Goal: Transaction & Acquisition: Purchase product/service

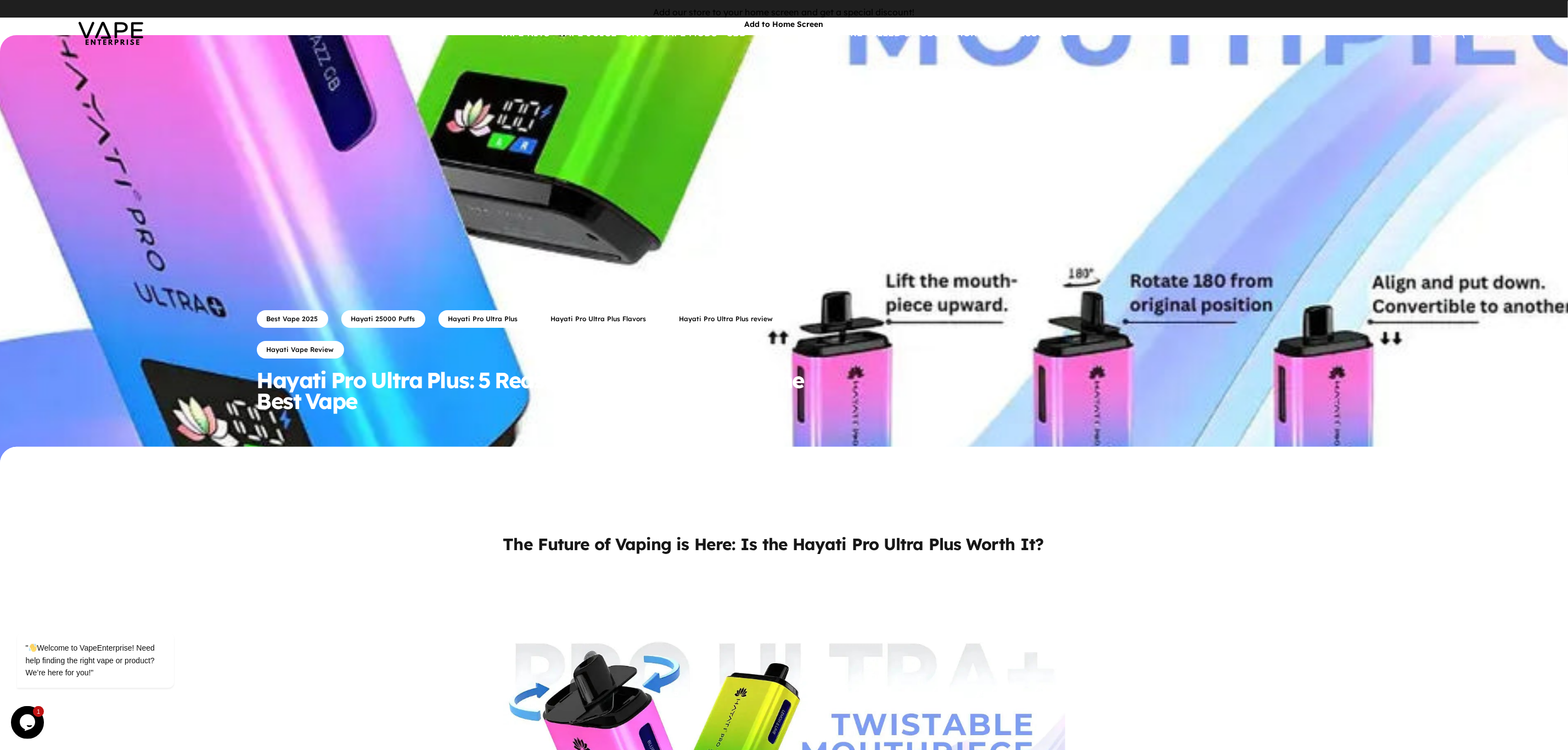
scroll to position [82, 0]
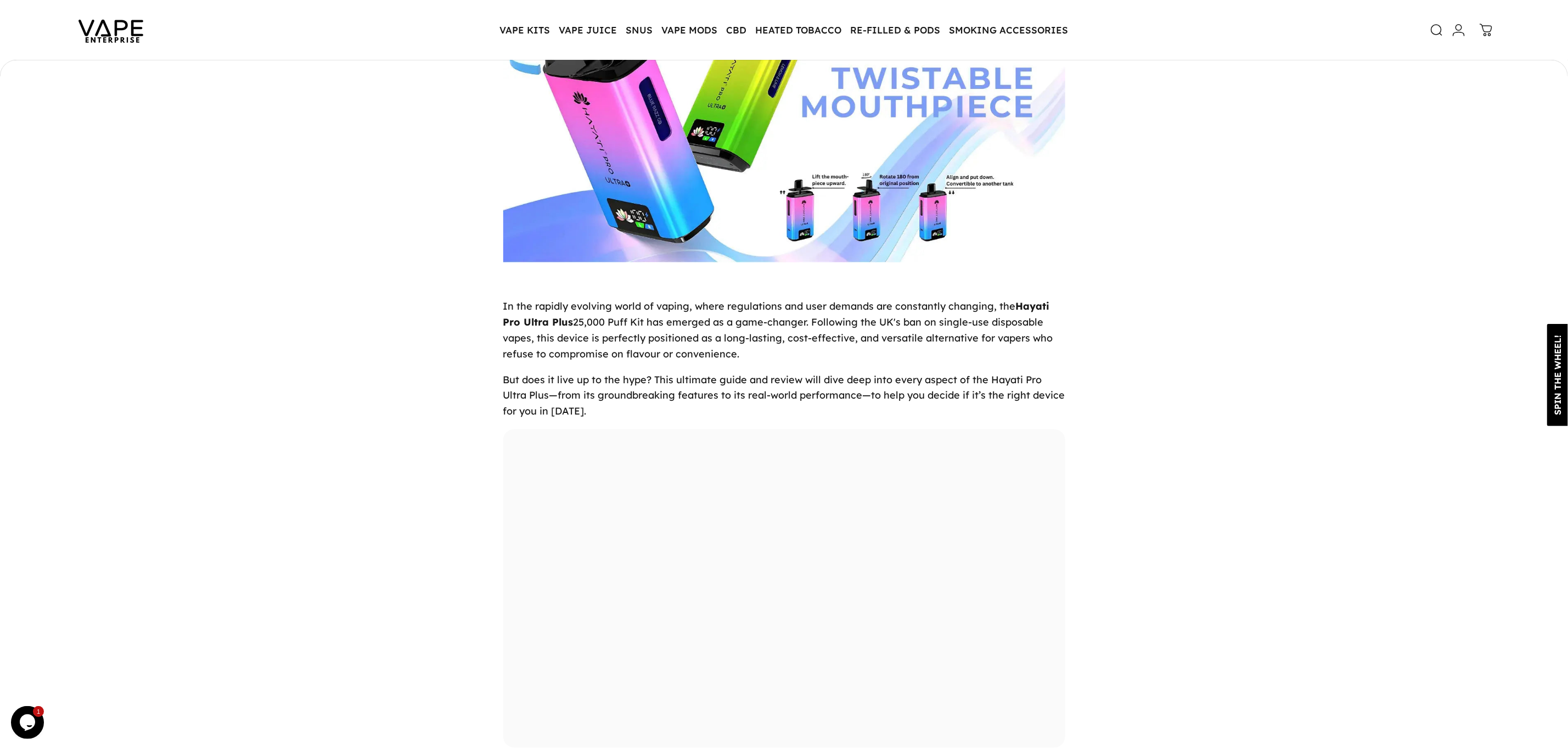
scroll to position [775, 0]
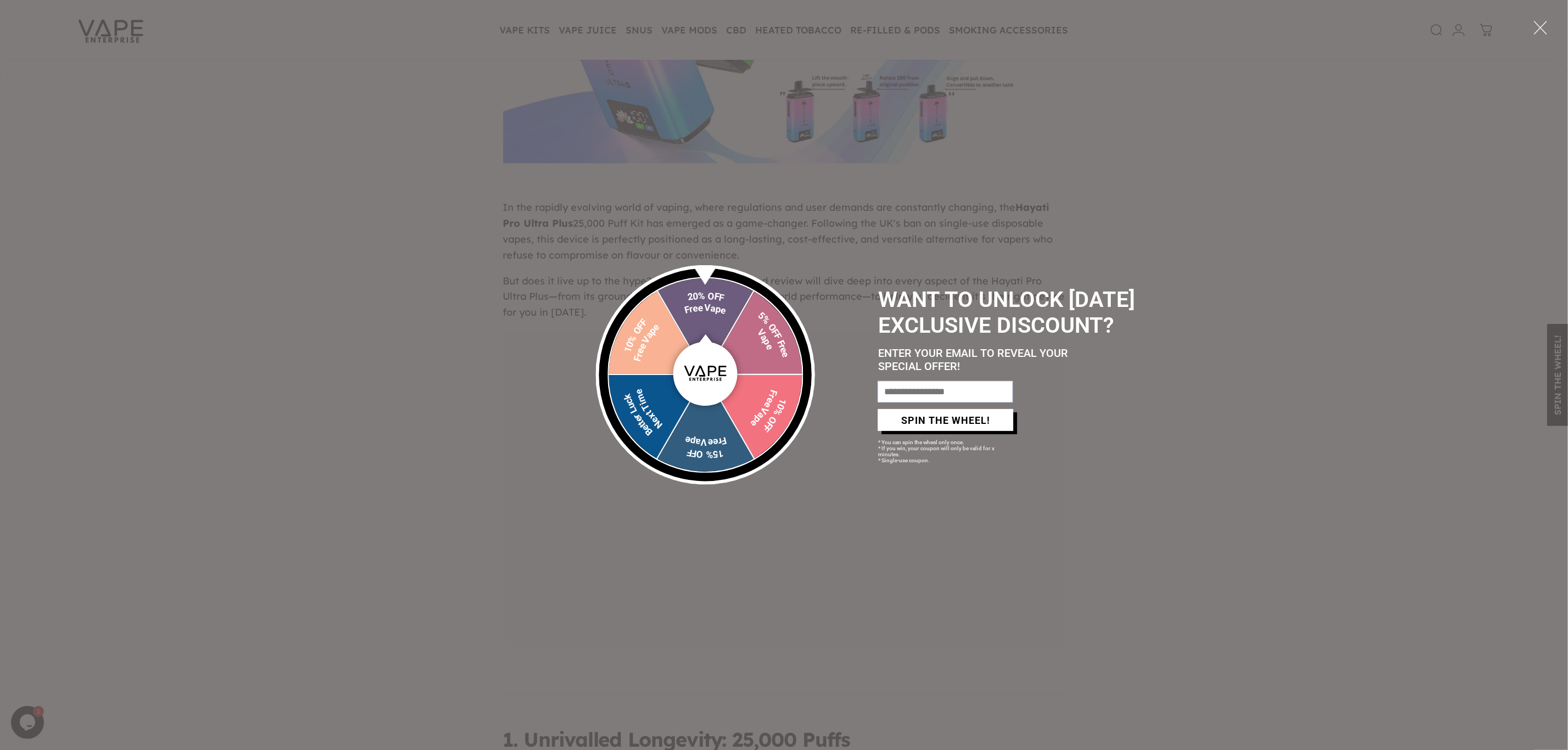
click at [1537, 22] on div at bounding box center [1540, 28] width 23 height 23
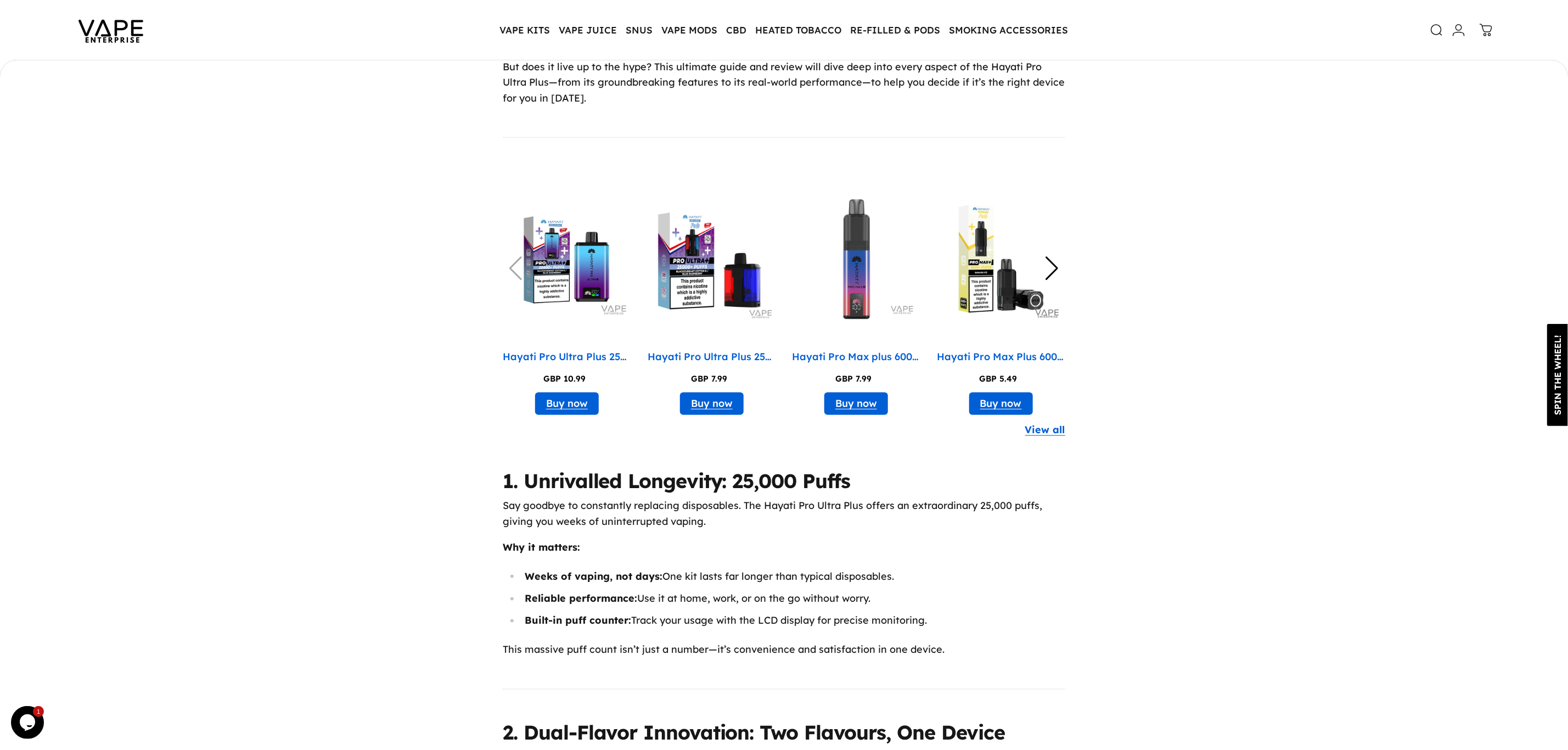
scroll to position [1070, 0]
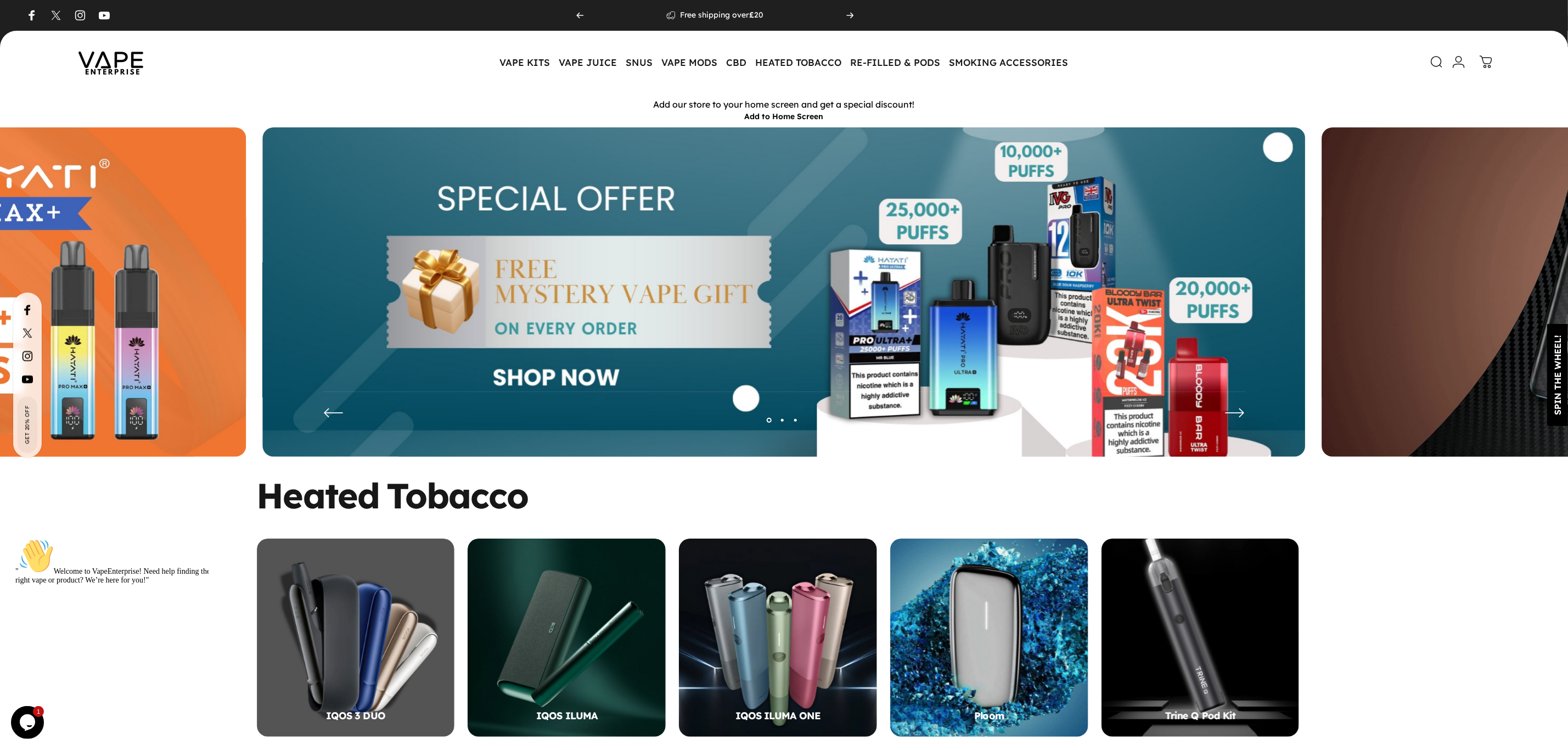
click at [90, 69] on img at bounding box center [110, 62] width 99 height 52
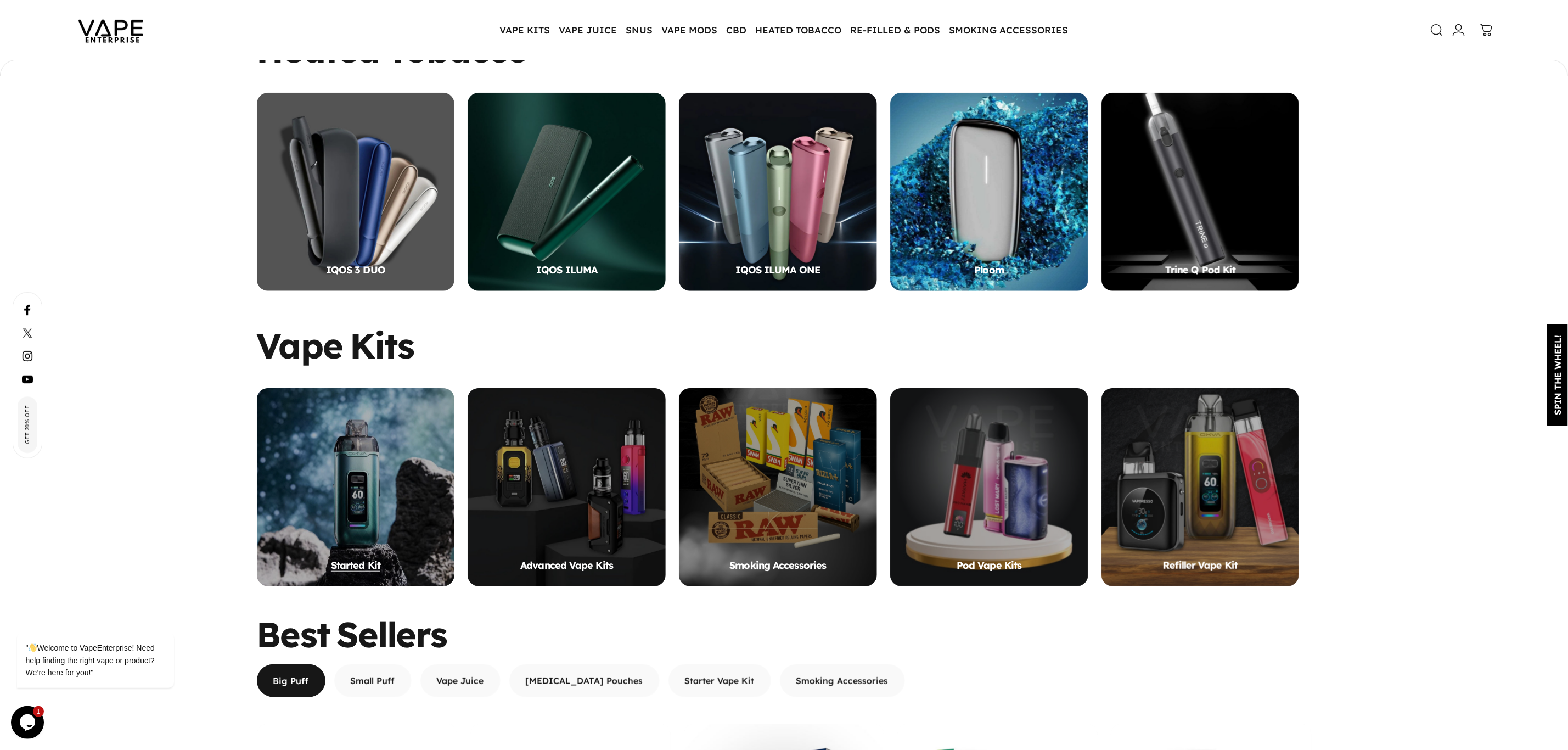
click at [384, 449] on div "Started Kit" at bounding box center [356, 487] width 198 height 198
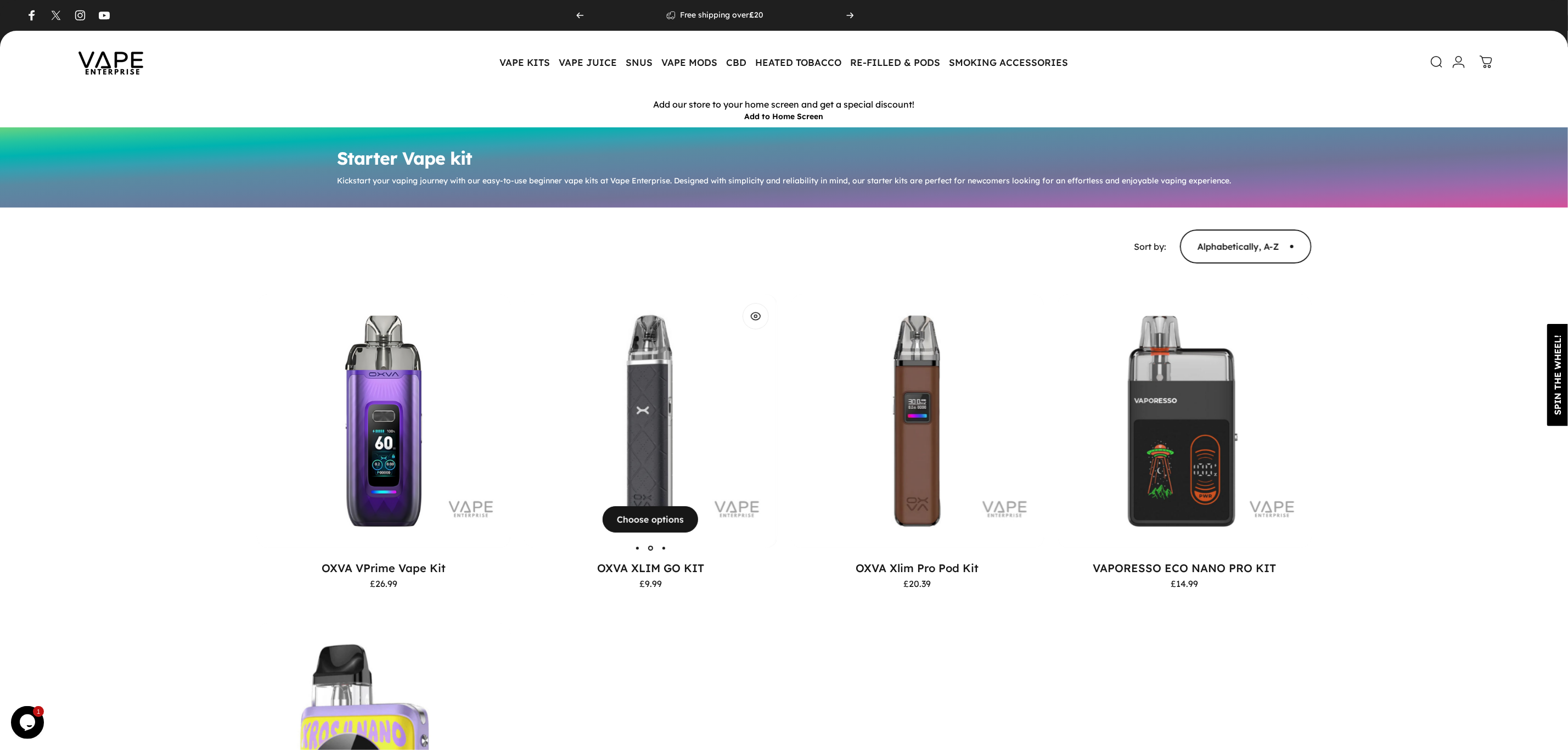
click at [644, 395] on img "OXVA XLIM GO KIT" at bounding box center [650, 421] width 254 height 254
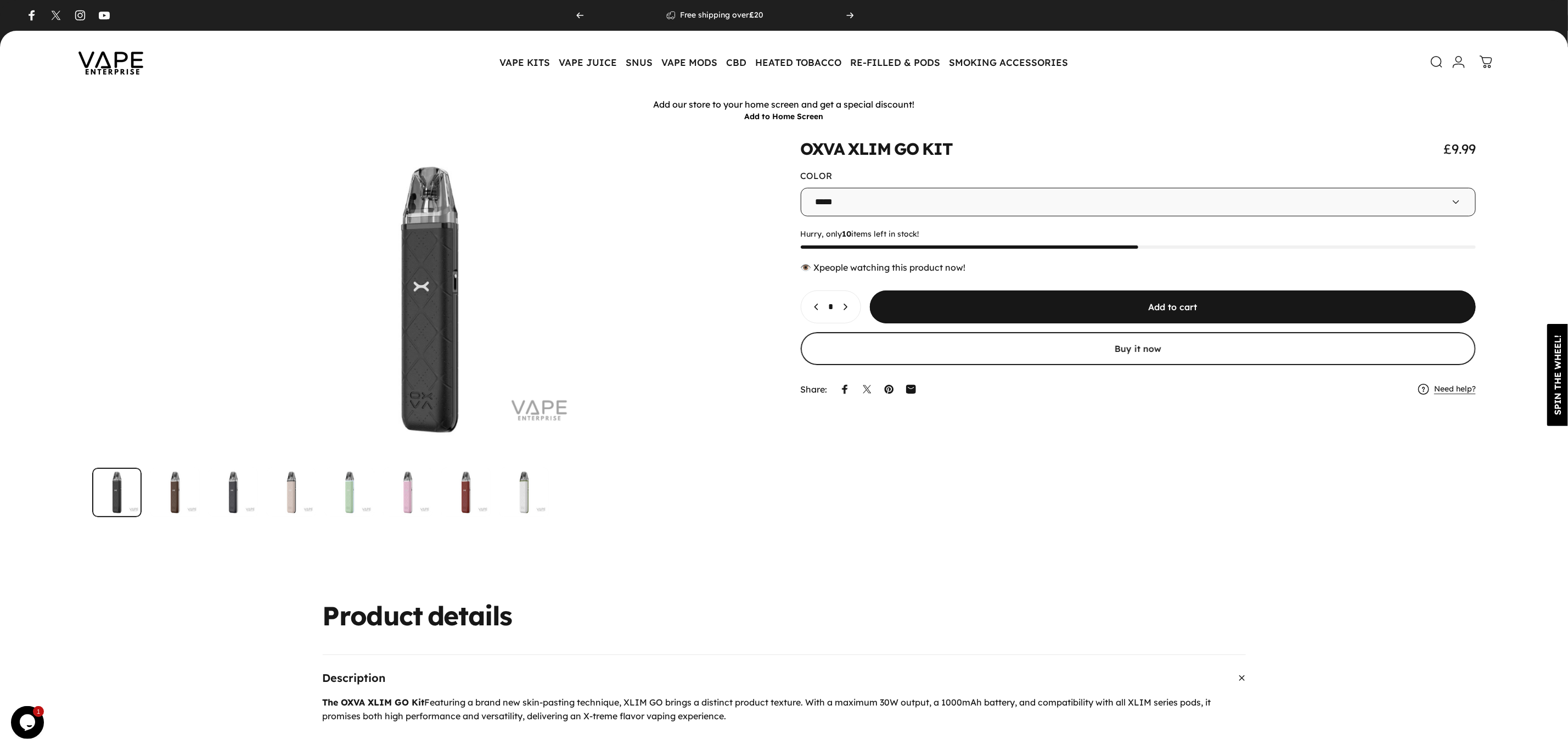
click at [1487, 68] on icon at bounding box center [1486, 61] width 12 height 12
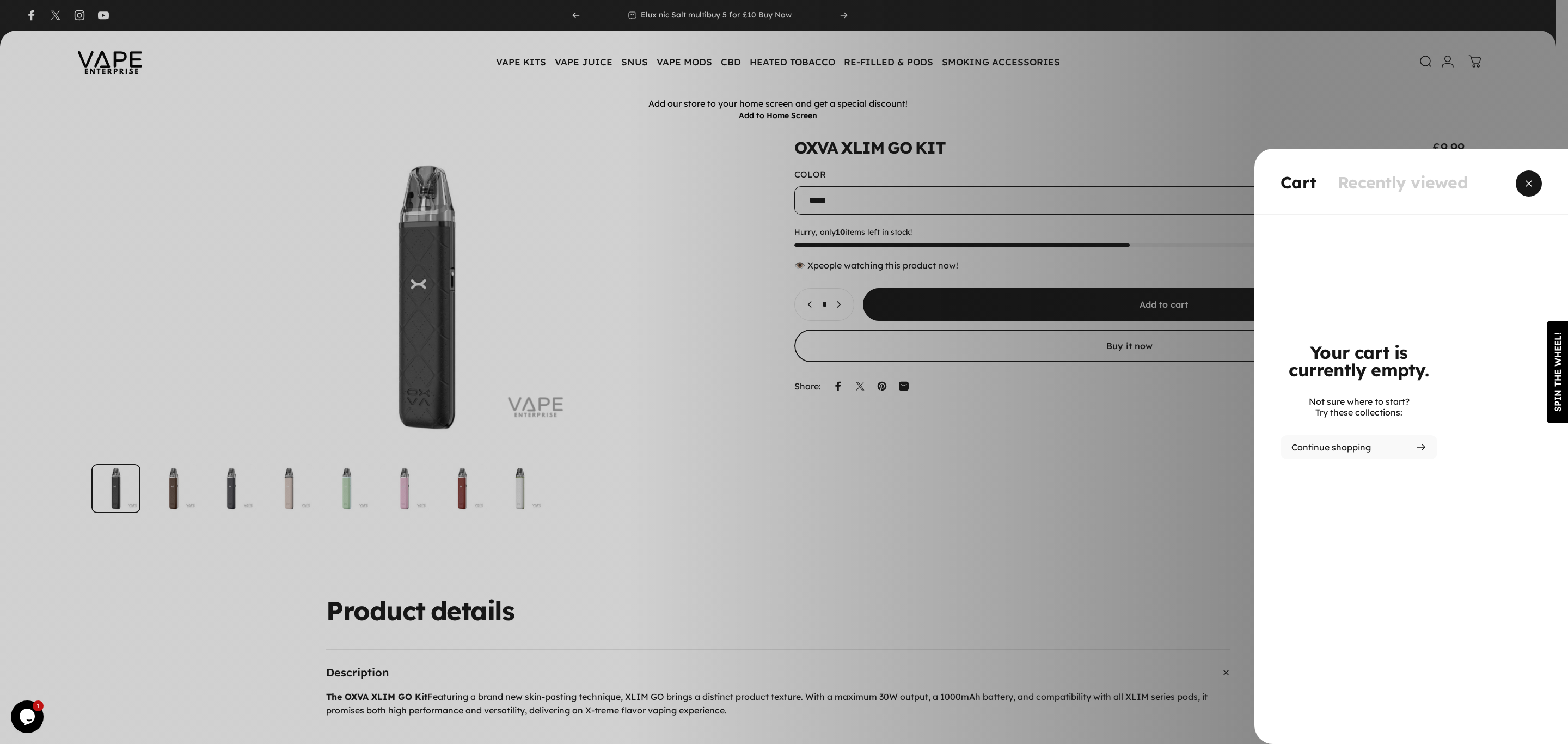
click at [1533, 178] on span "Close" at bounding box center [1528, 183] width 39 height 52
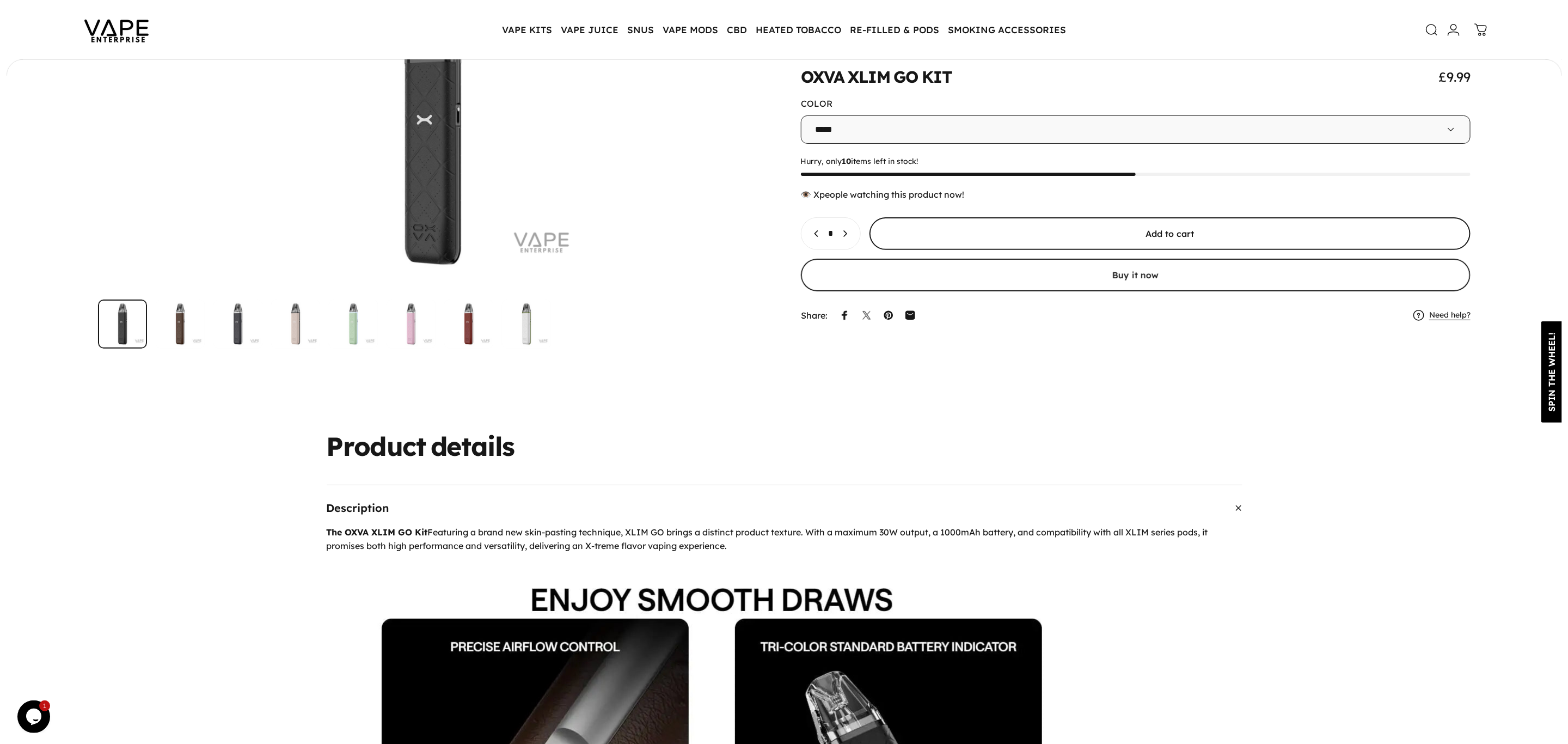
scroll to position [161, 0]
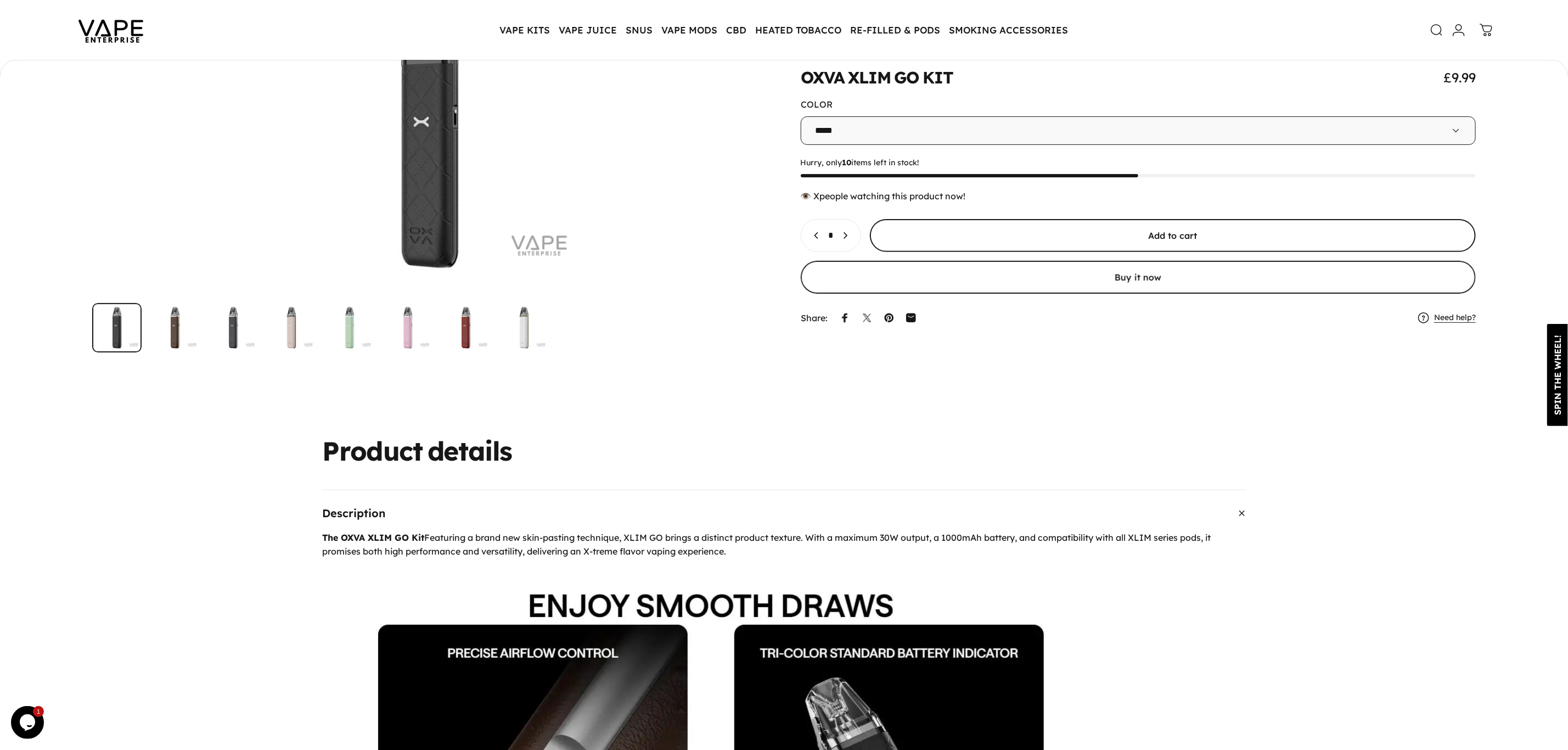
click at [1090, 237] on span "submit" at bounding box center [1173, 236] width 910 height 66
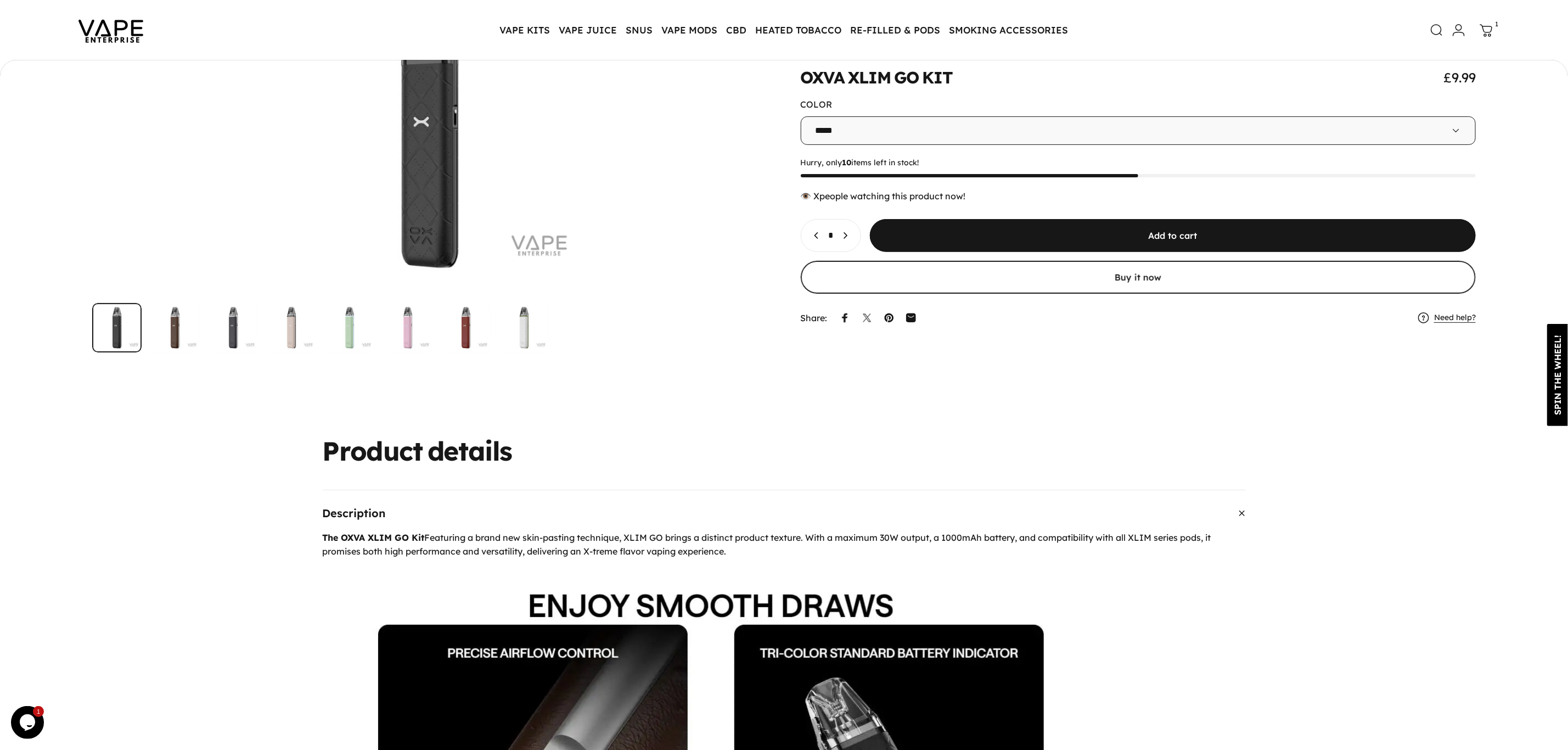
click at [1488, 34] on icon at bounding box center [1486, 29] width 13 height 13
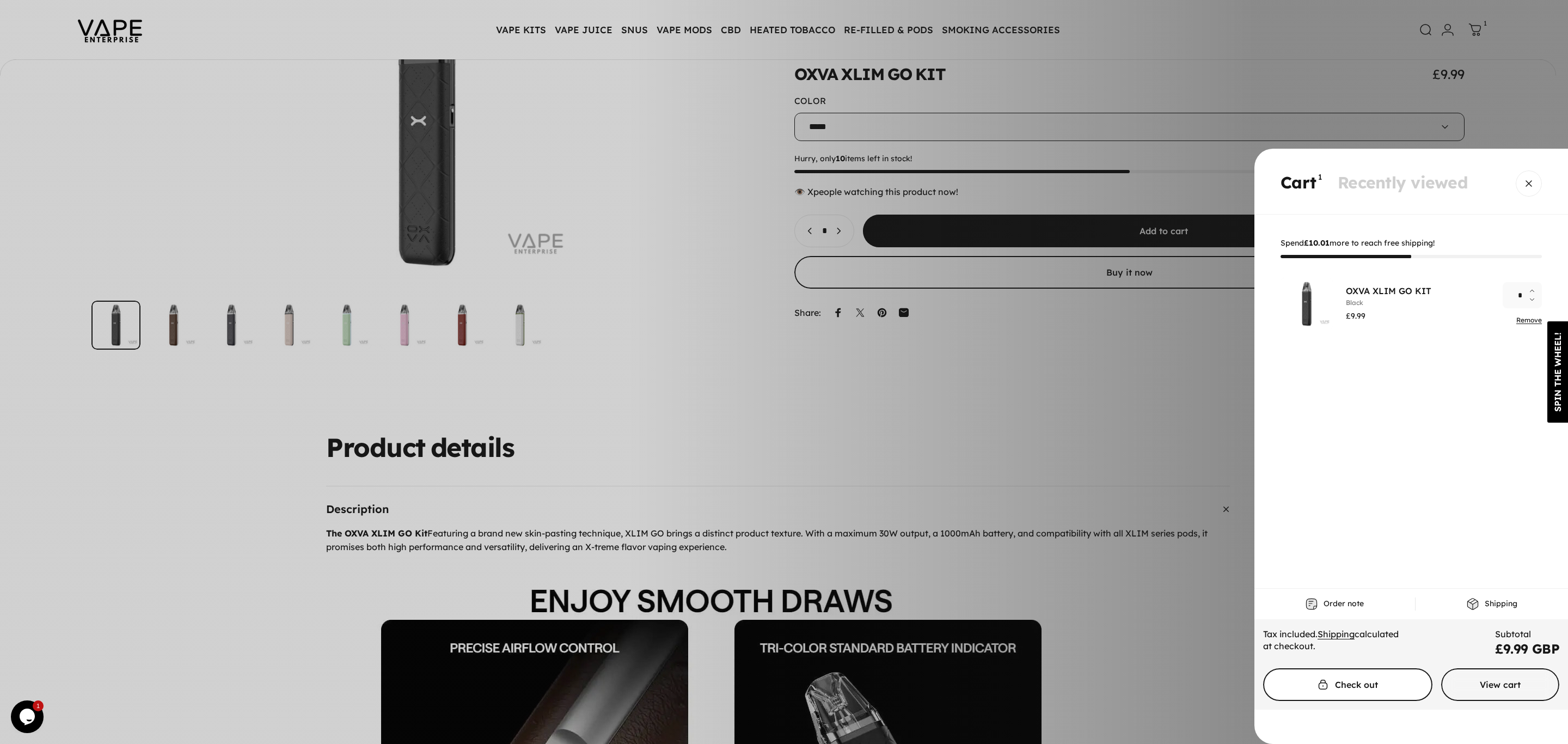
click at [1388, 692] on span "Cart" at bounding box center [1347, 684] width 254 height 65
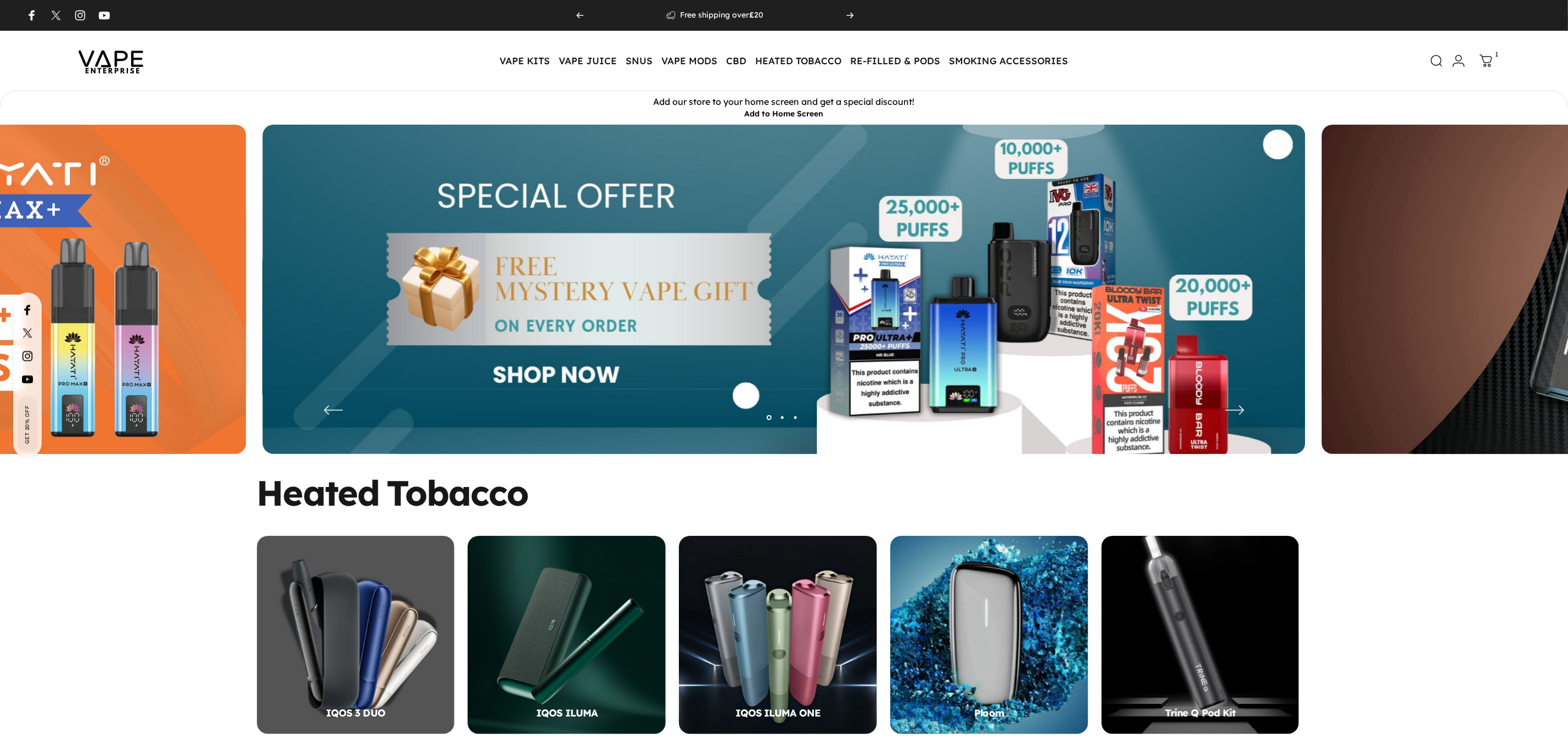
scroll to position [772, 0]
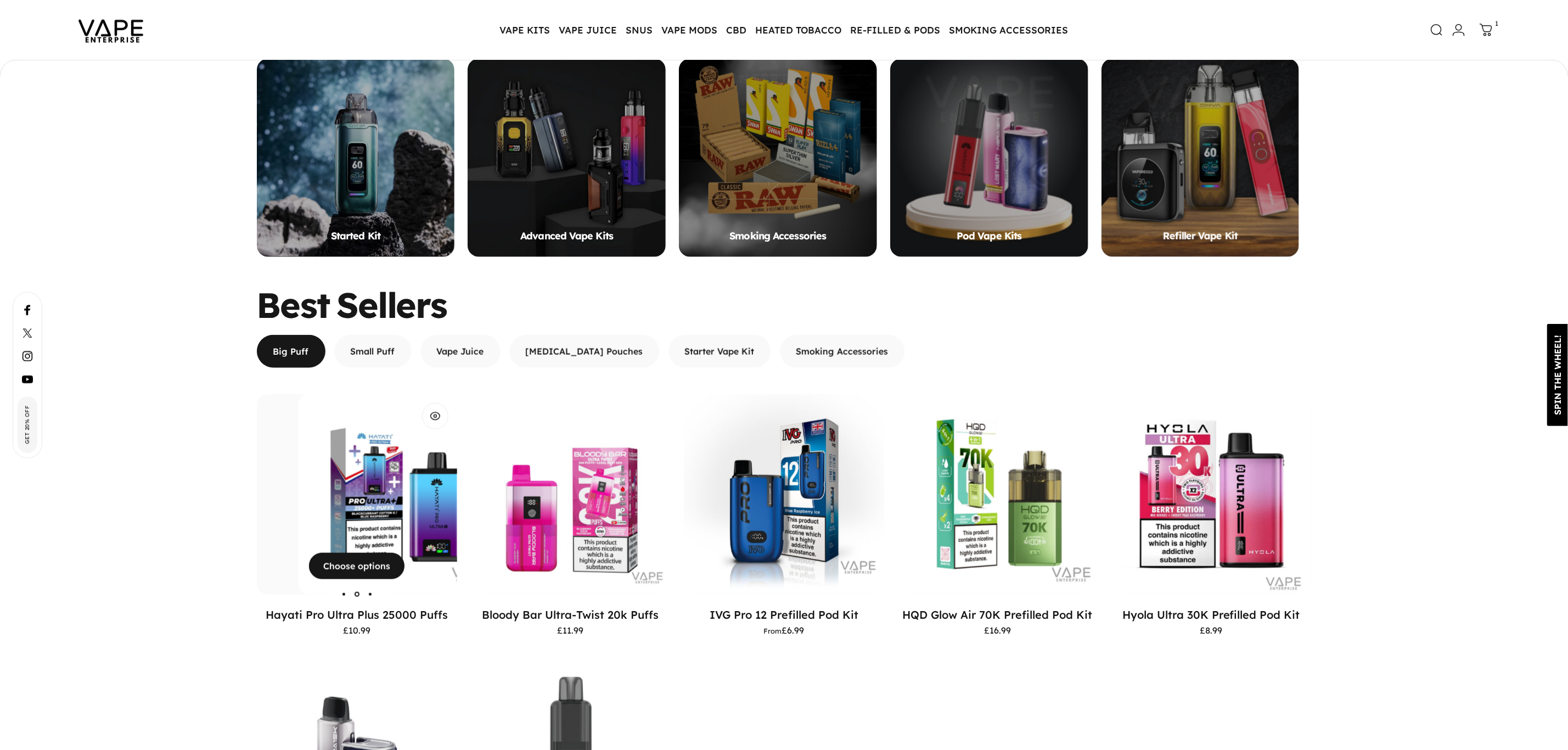
click at [388, 496] on div "Hayati Pro Ultra Plus 25000 Puffs" at bounding box center [398, 494] width 200 height 200
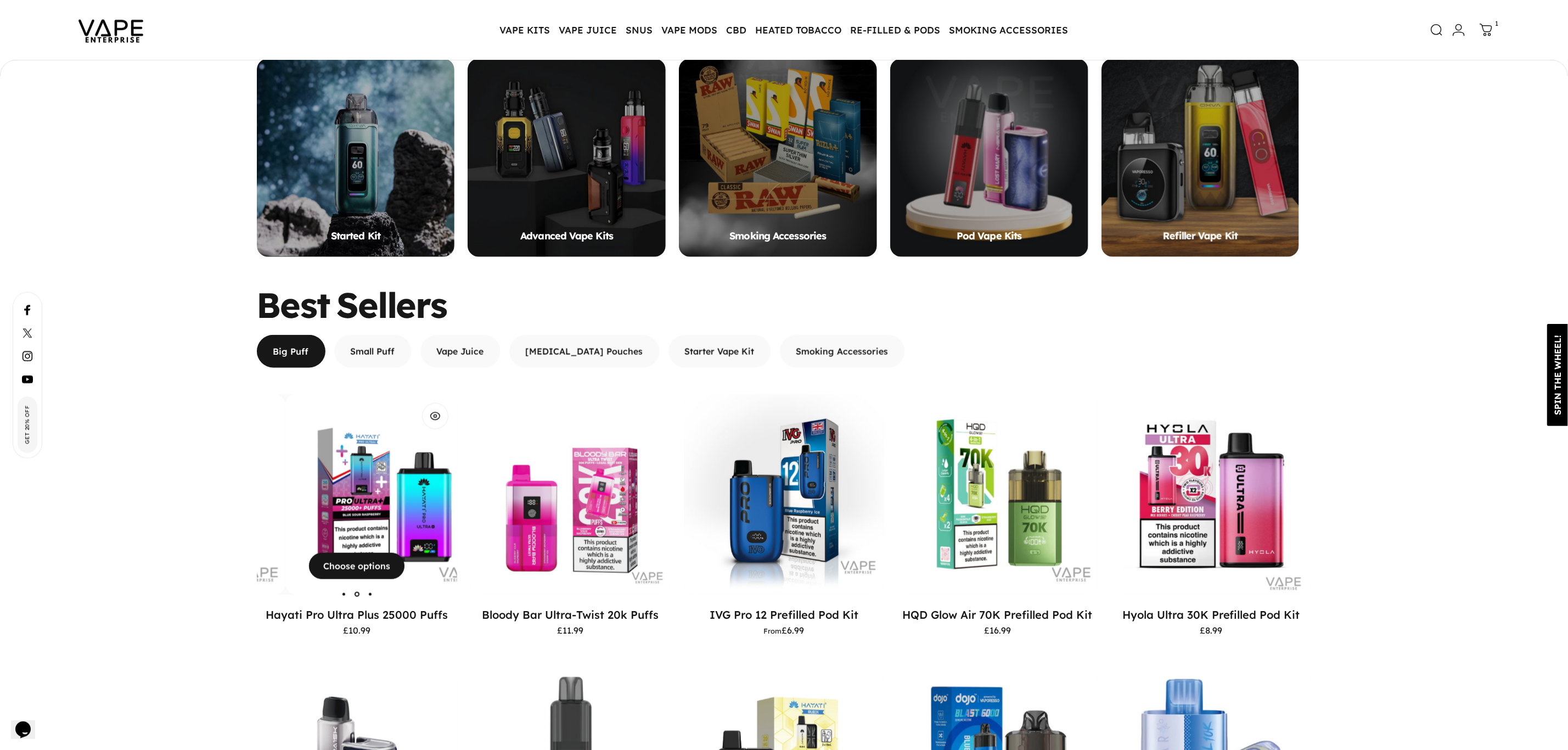
scroll to position [0, 0]
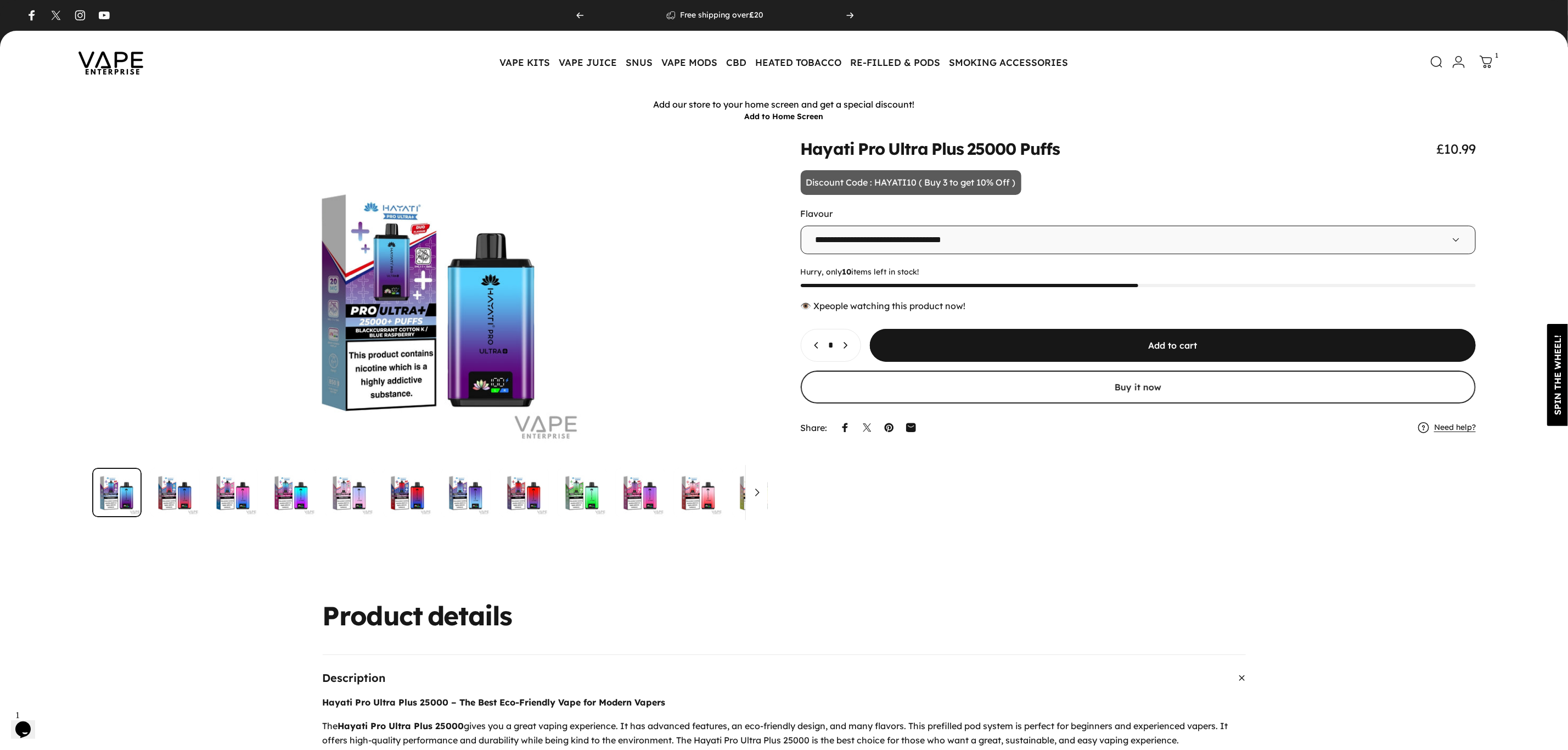
click at [118, 63] on img at bounding box center [110, 62] width 99 height 52
click at [117, 66] on img at bounding box center [110, 62] width 99 height 52
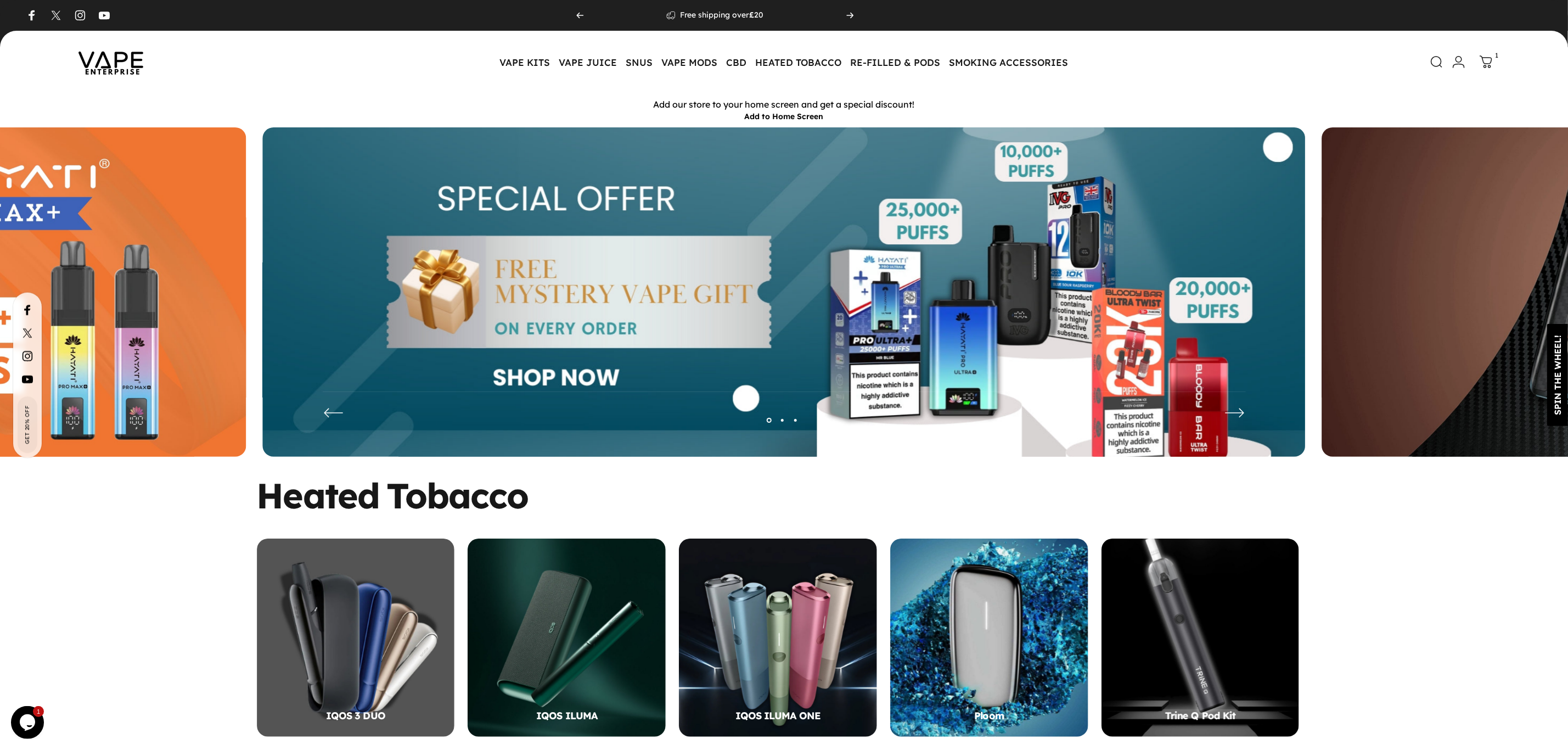
click at [112, 61] on img at bounding box center [110, 62] width 99 height 52
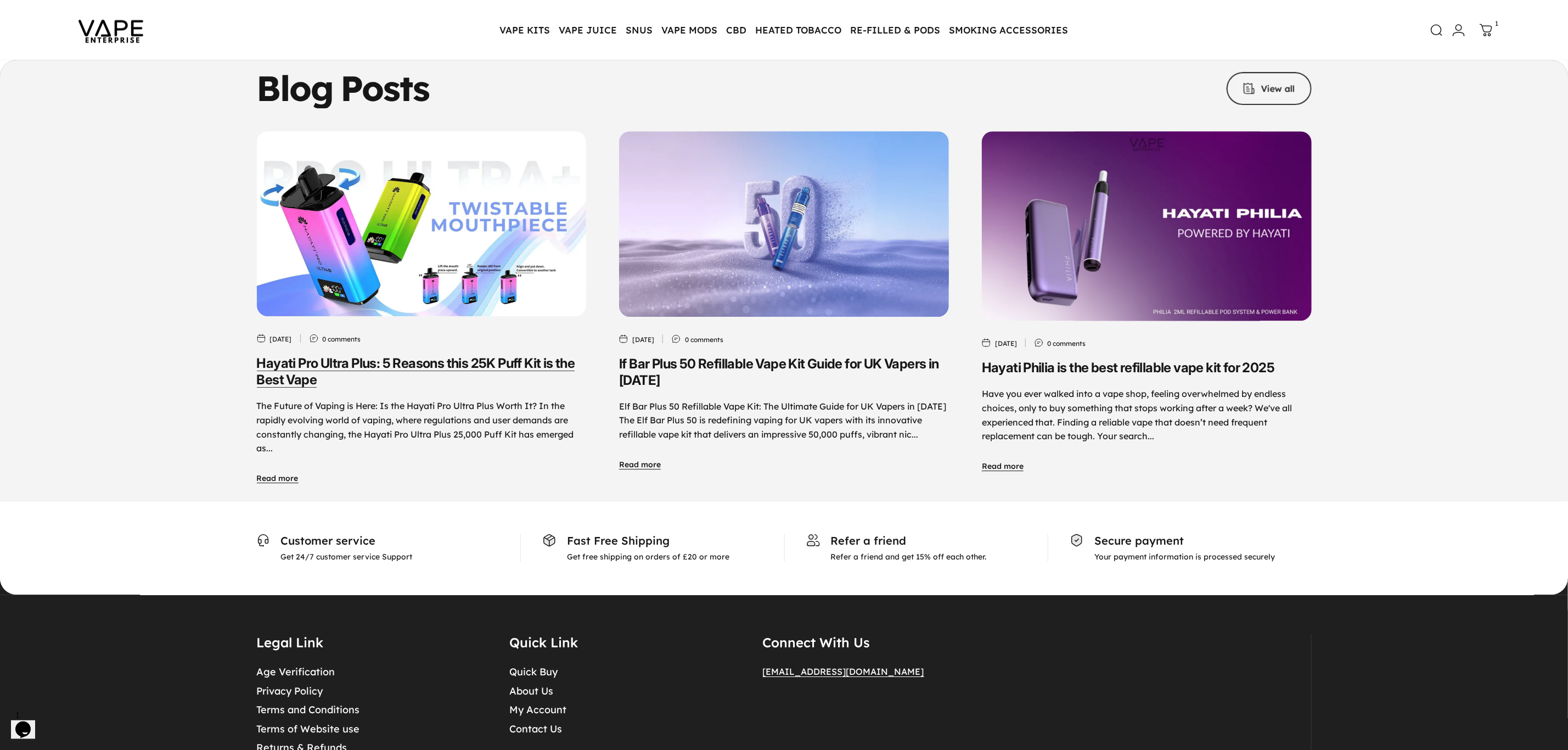
click at [463, 355] on link "Hayati Pro Ultra Plus: 5 Reasons this 25K Puff Kit is the Best Vape" at bounding box center [416, 371] width 319 height 33
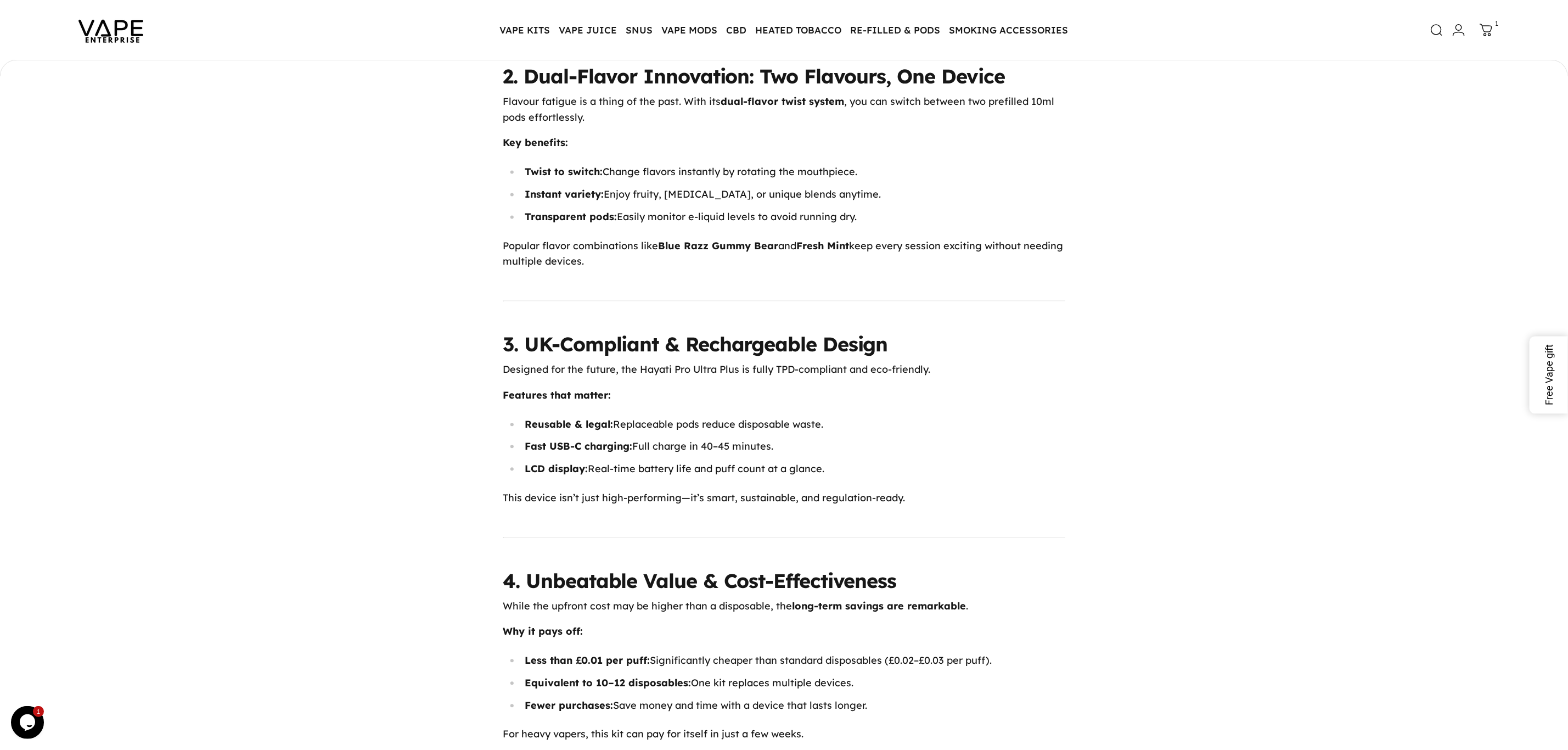
scroll to position [1647, 0]
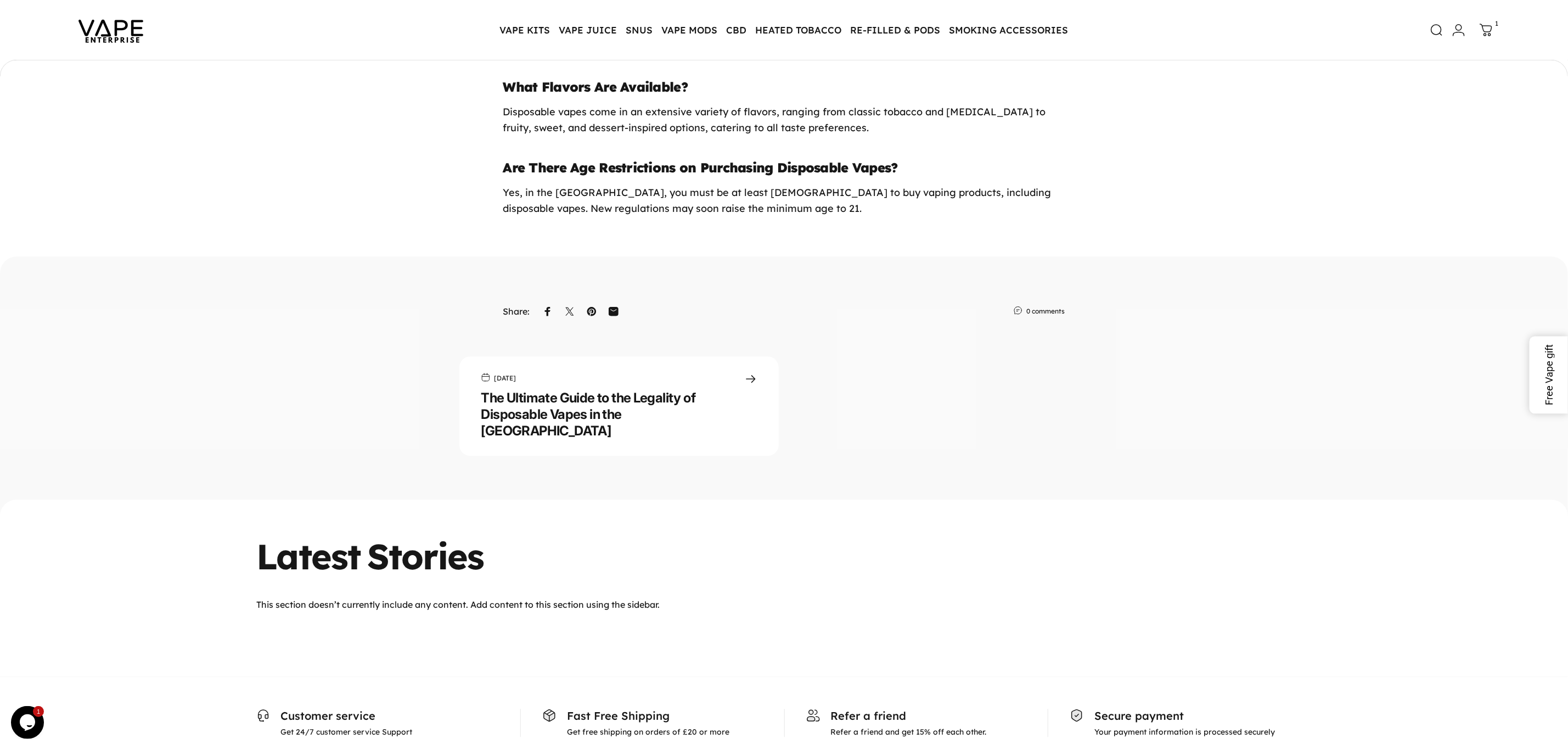
scroll to position [1564, 0]
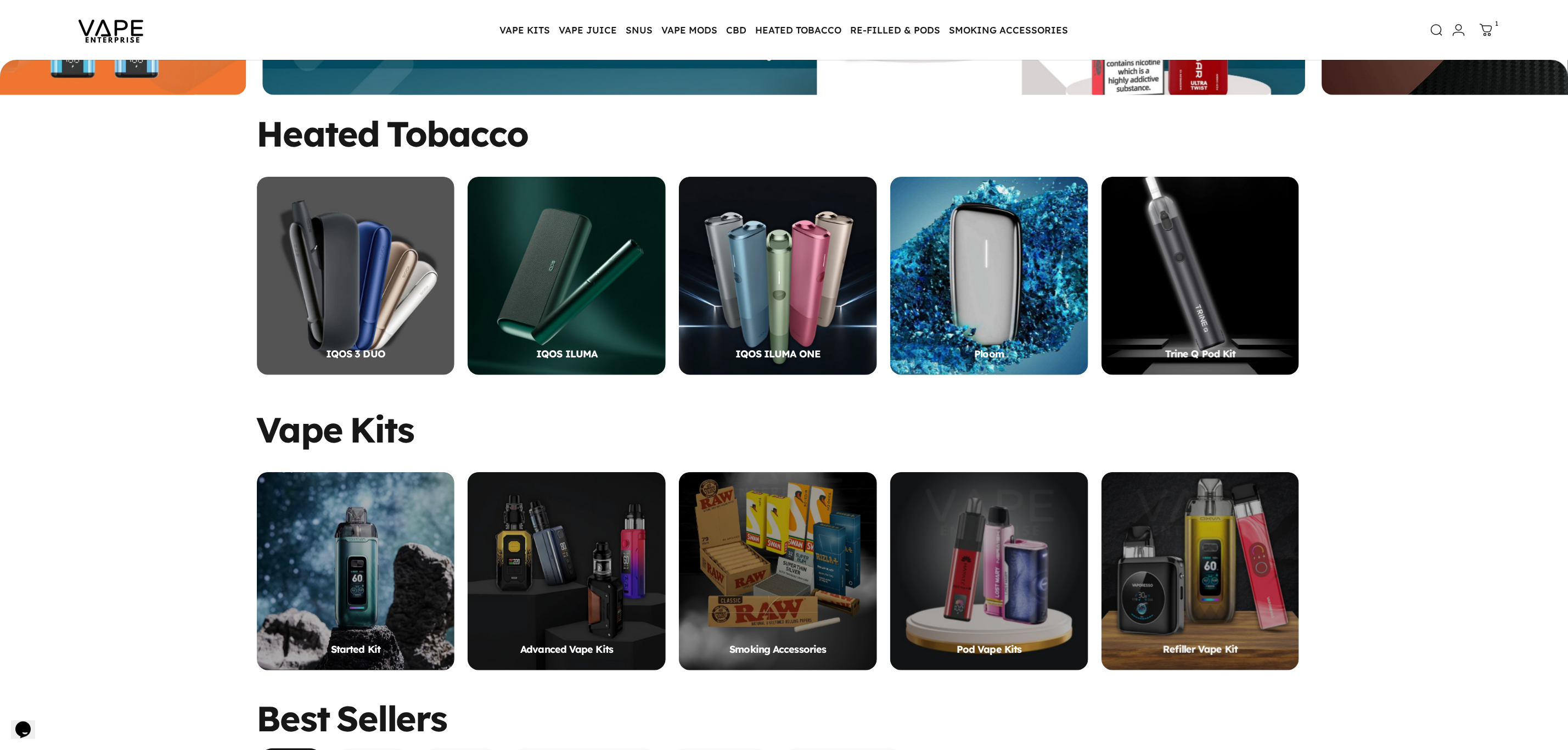
scroll to position [162, 0]
